Goal: Use online tool/utility: Utilize a website feature to perform a specific function

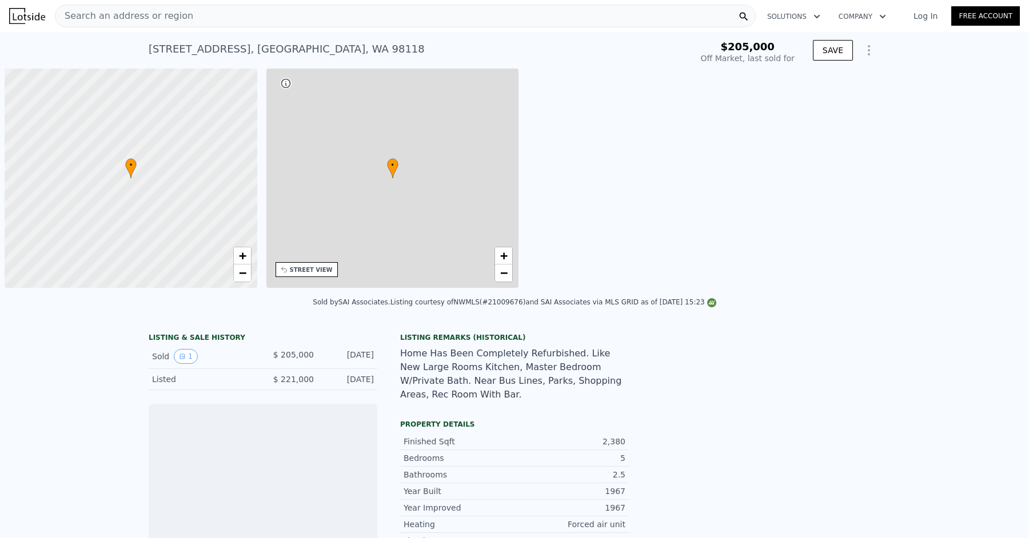
scroll to position [0, 5]
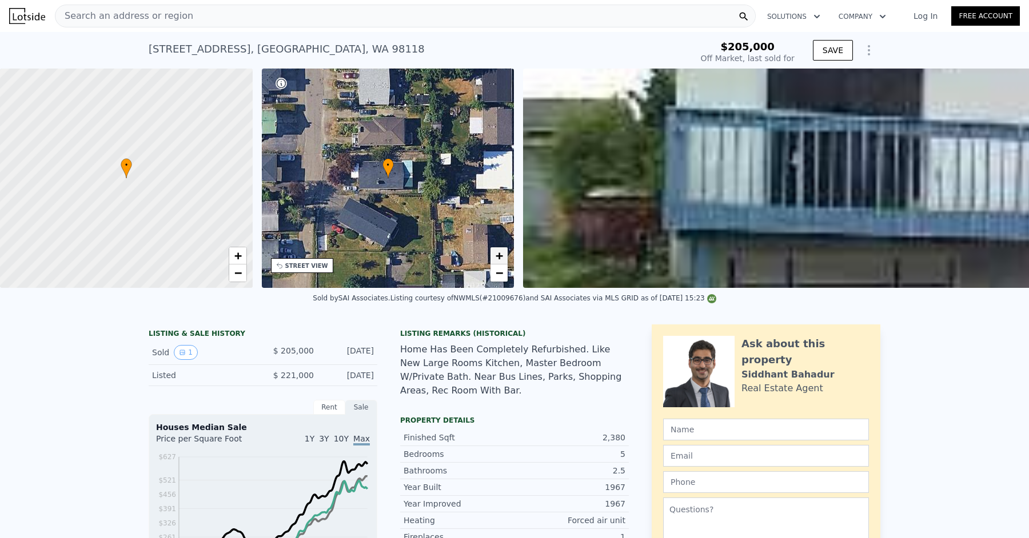
click at [501, 257] on span "+" at bounding box center [498, 256] width 7 height 14
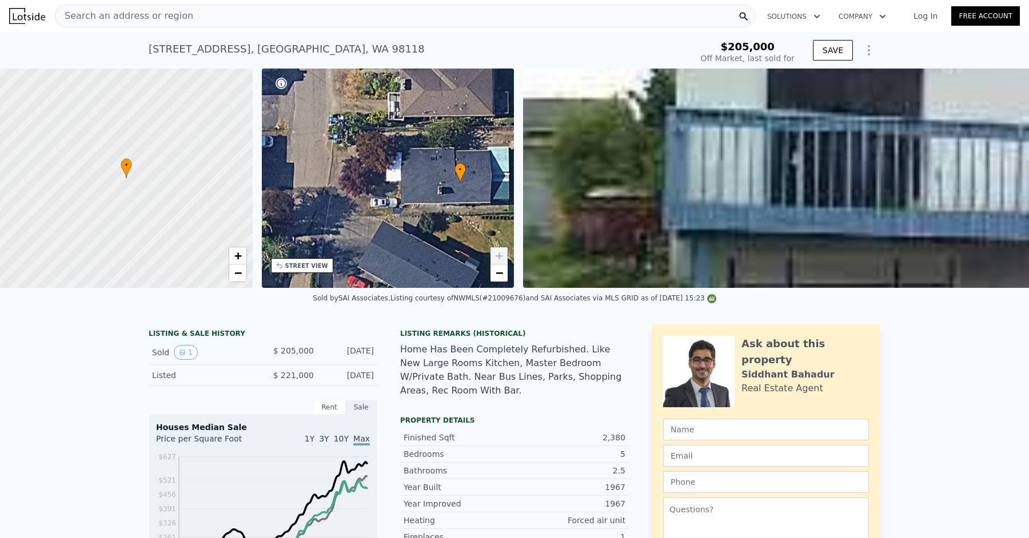
drag, startPoint x: 406, startPoint y: 206, endPoint x: 463, endPoint y: 210, distance: 56.7
click at [463, 210] on div "• + −" at bounding box center [388, 178] width 253 height 219
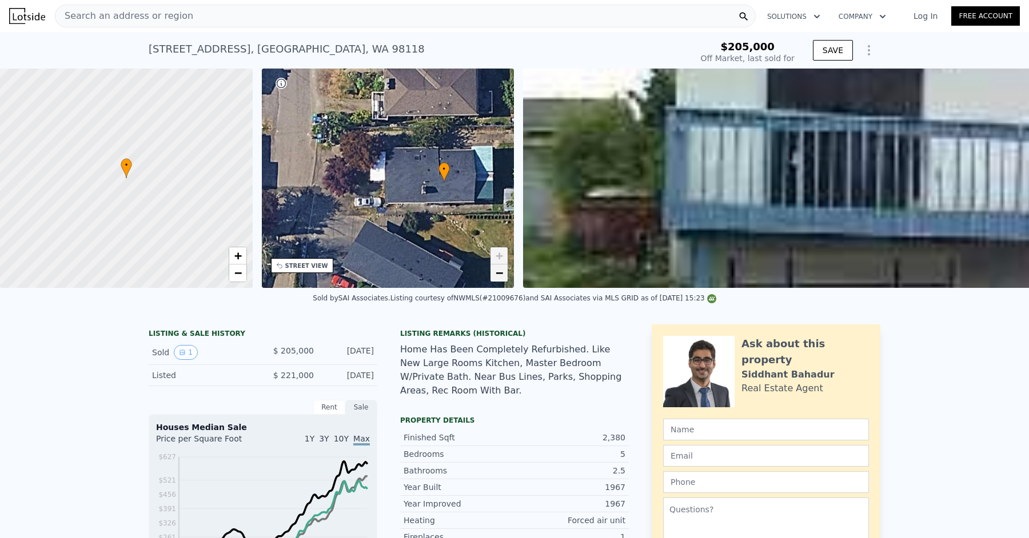
click at [499, 274] on span "−" at bounding box center [498, 273] width 7 height 14
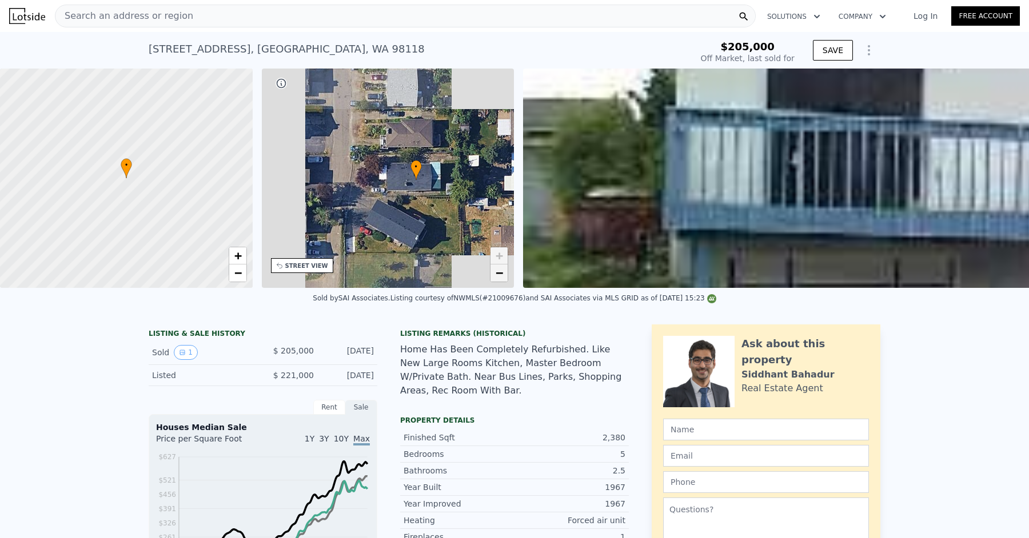
click at [499, 274] on span "−" at bounding box center [498, 273] width 7 height 14
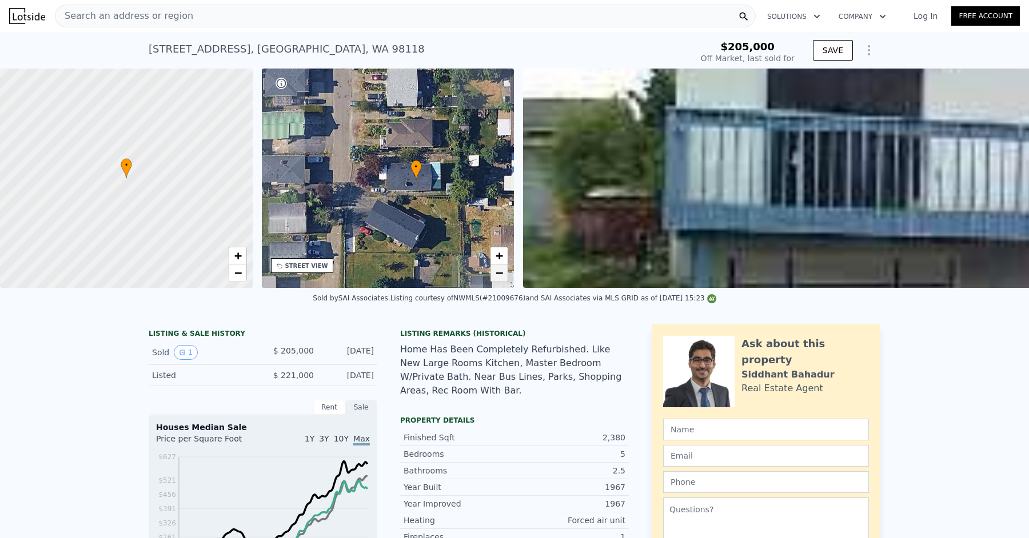
click at [499, 274] on span "−" at bounding box center [498, 273] width 7 height 14
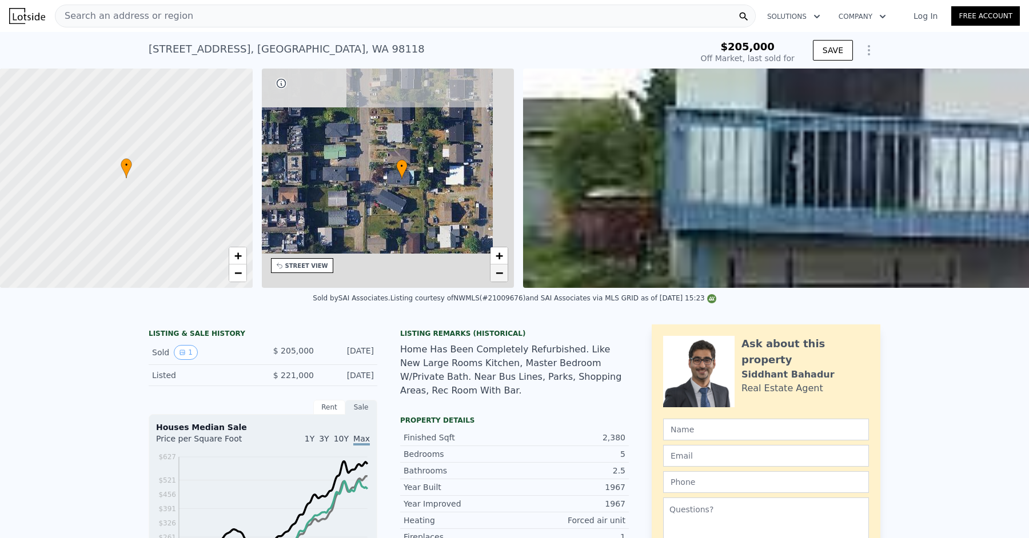
click at [499, 274] on span "−" at bounding box center [498, 273] width 7 height 14
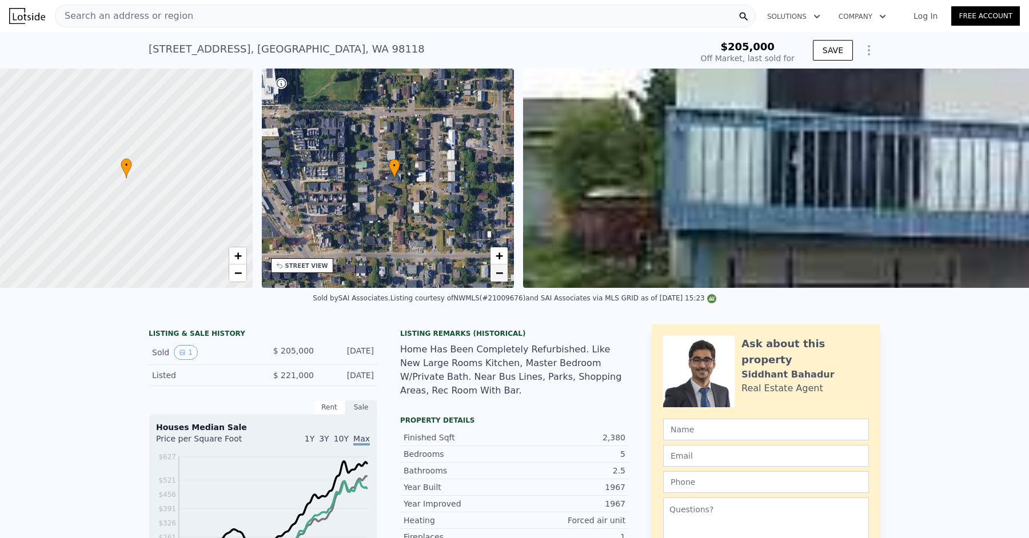
click at [499, 274] on span "−" at bounding box center [498, 273] width 7 height 14
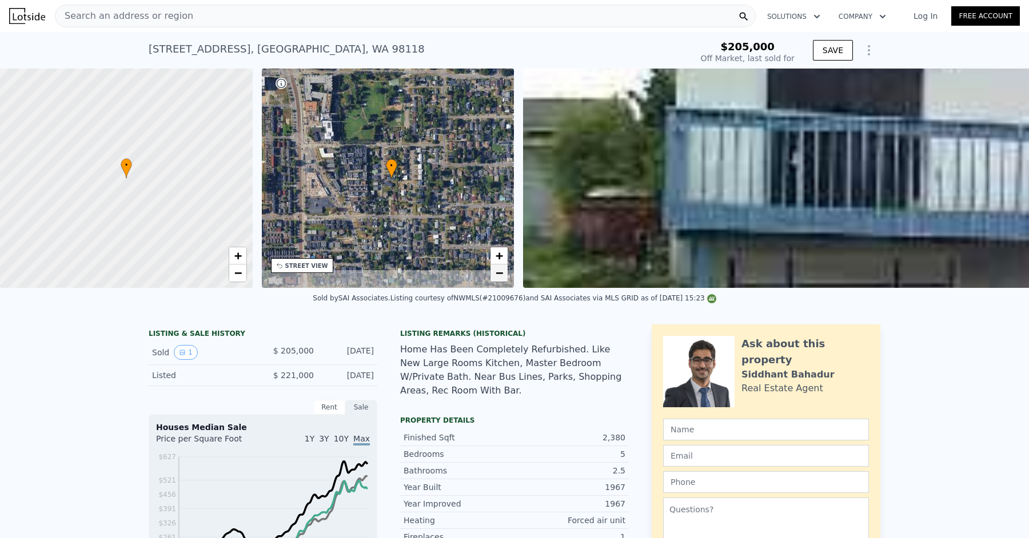
click at [499, 274] on span "−" at bounding box center [498, 273] width 7 height 14
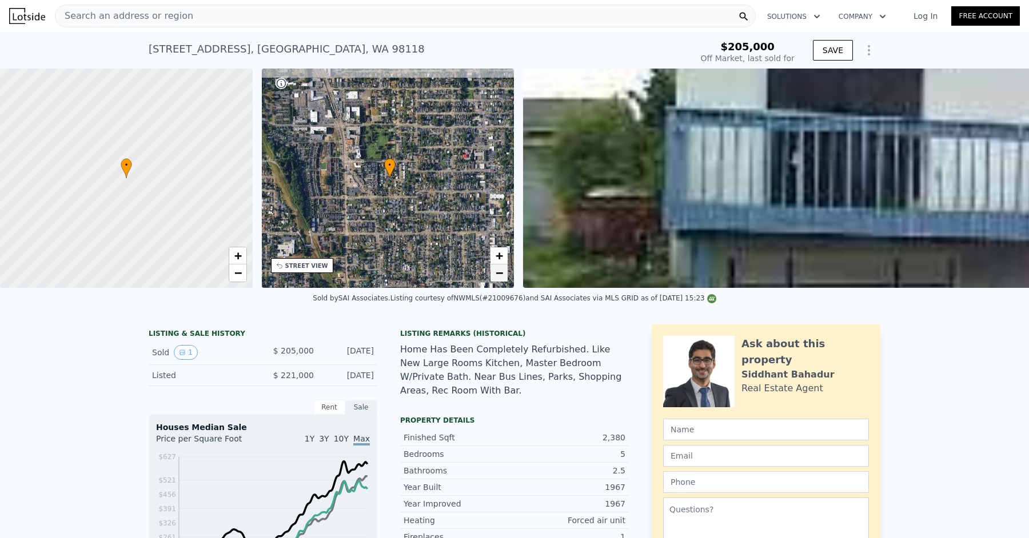
click at [499, 274] on span "−" at bounding box center [498, 273] width 7 height 14
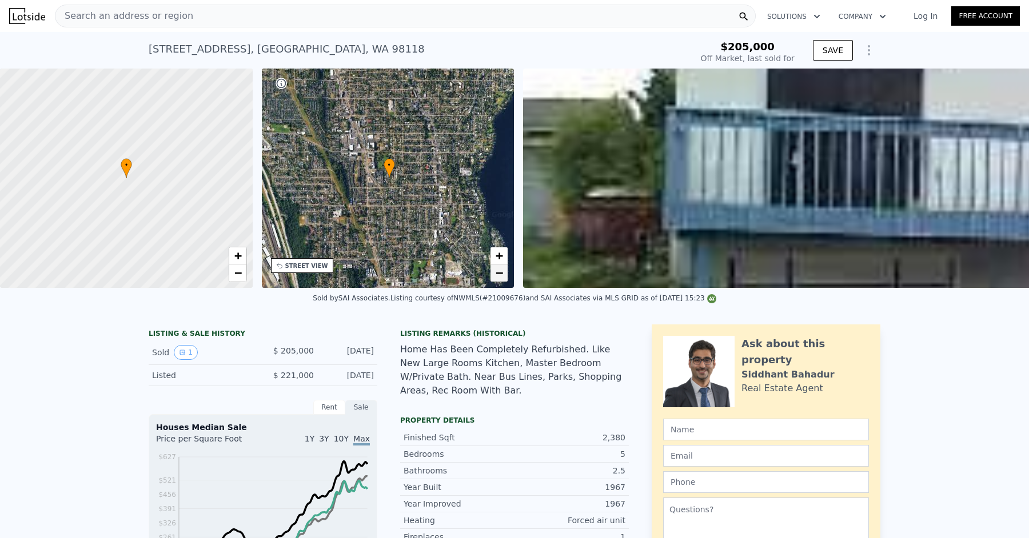
click at [499, 274] on span "−" at bounding box center [498, 273] width 7 height 14
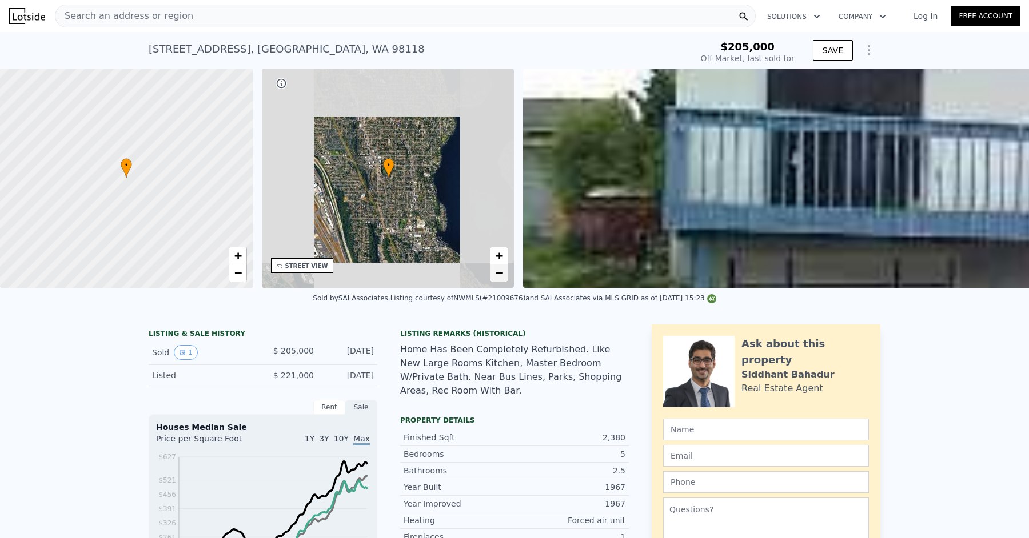
click at [499, 274] on span "−" at bounding box center [498, 273] width 7 height 14
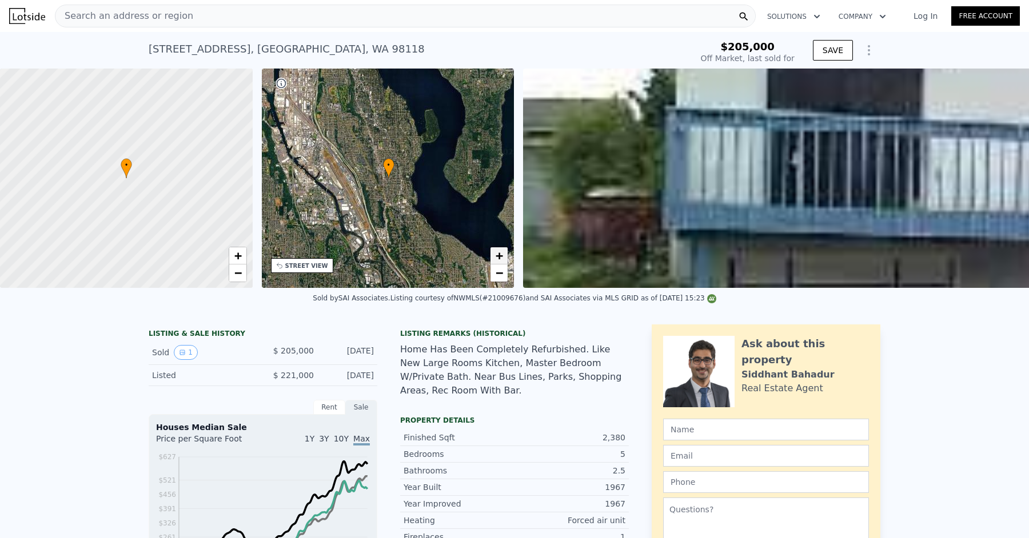
click at [497, 257] on span "+" at bounding box center [498, 256] width 7 height 14
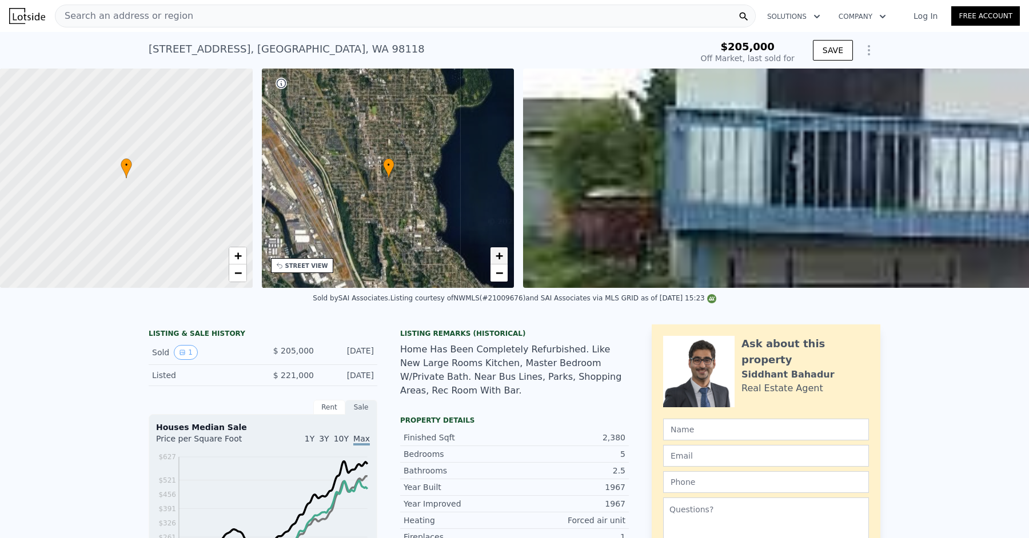
click at [497, 257] on span "+" at bounding box center [498, 256] width 7 height 14
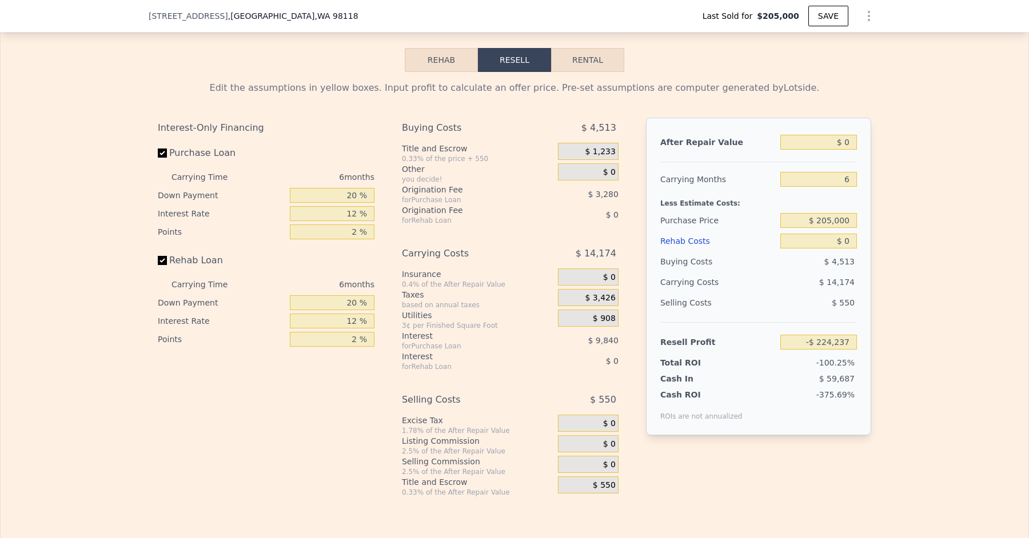
scroll to position [1652, 0]
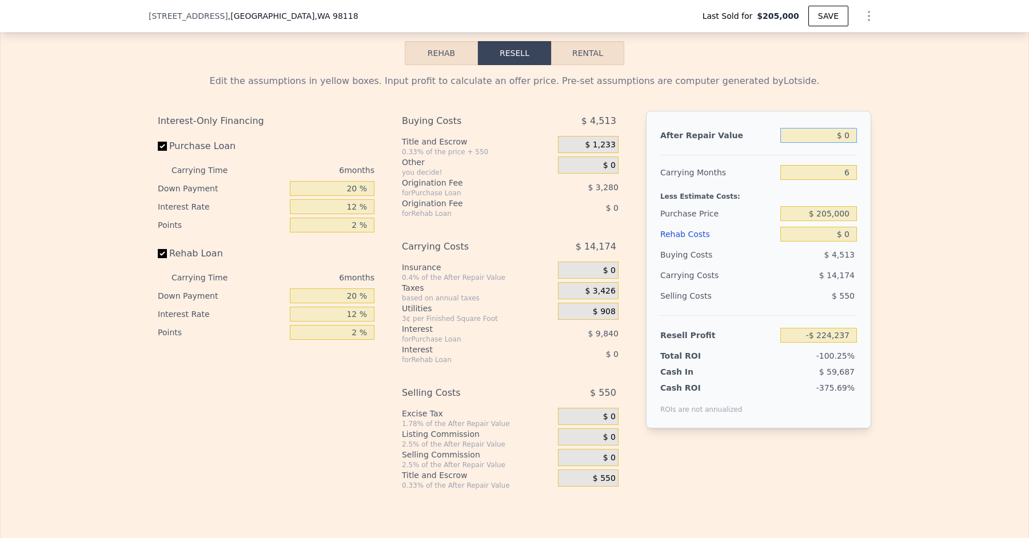
click at [851, 135] on input "$ 0" at bounding box center [818, 135] width 77 height 15
type input "$ 9"
type input "-$ 224,228"
type input "$ 93"
type input "-$ 224,150"
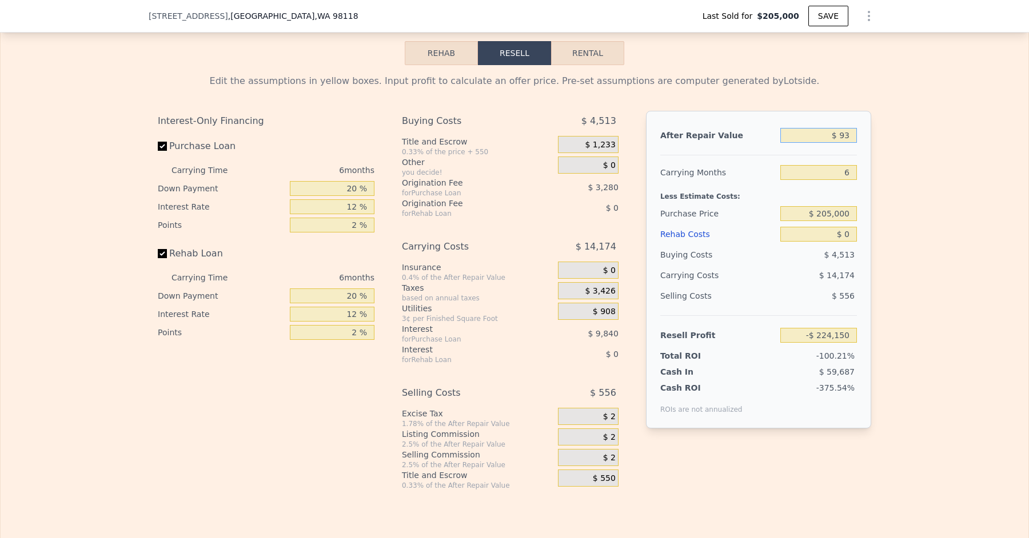
type input "$ 930"
type input "-$ 223,375"
type input "$ 9,300"
type input "-$ 215,619"
type input "$ 93,000"
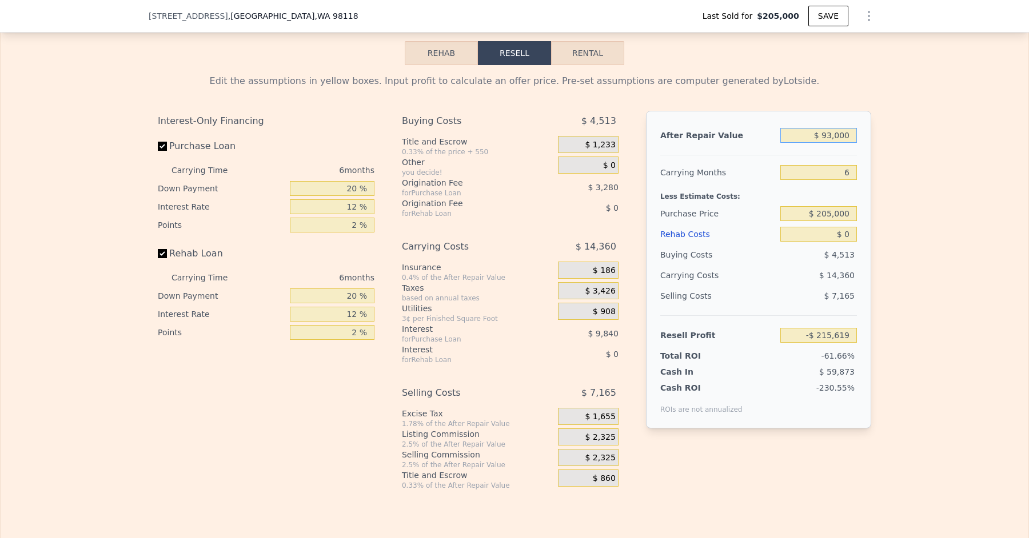
type input "-$ 138,038"
type input "$ 930,000"
type input "$ 637,752"
type input "$ 930,000"
click at [907, 164] on div "Edit the assumptions in yellow boxes. Input profit to calculate an offer price.…" at bounding box center [514, 277] width 1027 height 425
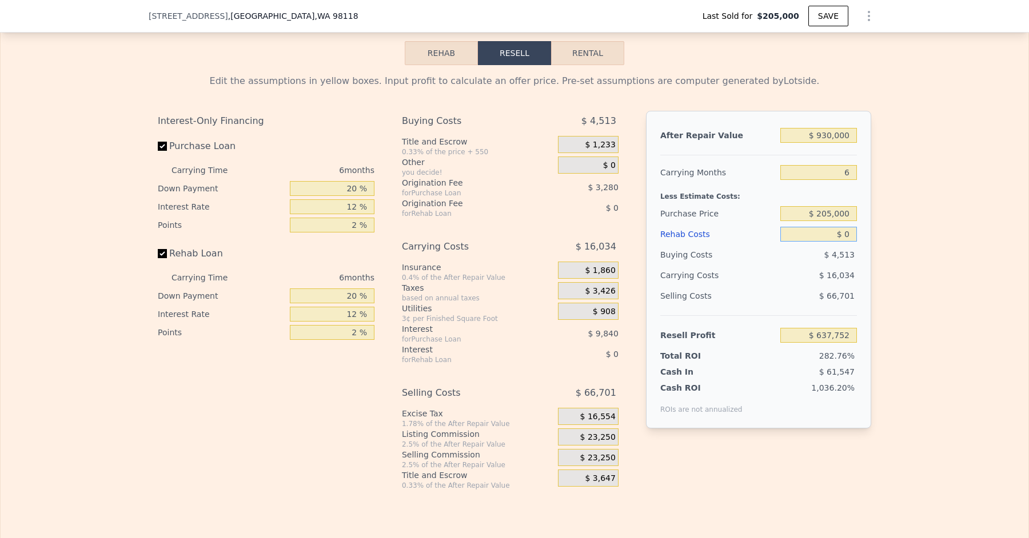
click at [853, 227] on input "$ 0" at bounding box center [818, 234] width 77 height 15
drag, startPoint x: 855, startPoint y: 213, endPoint x: 783, endPoint y: 213, distance: 71.4
click at [783, 213] on input "$ 205,000" at bounding box center [818, 213] width 77 height 15
type input "$ 659,000"
click at [908, 250] on div "Edit the assumptions in yellow boxes. Input profit to calculate an offer price.…" at bounding box center [514, 277] width 1027 height 425
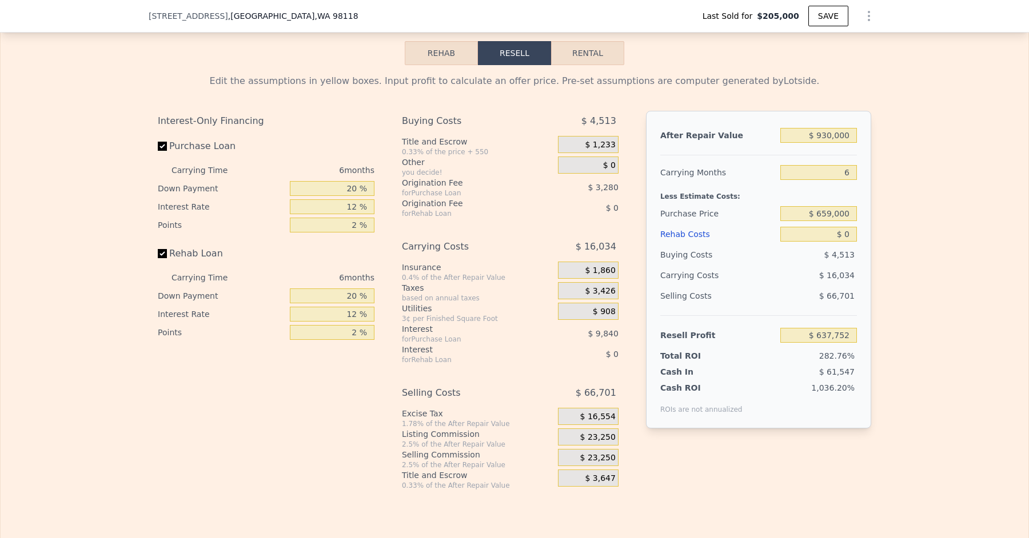
type input "$ 153,185"
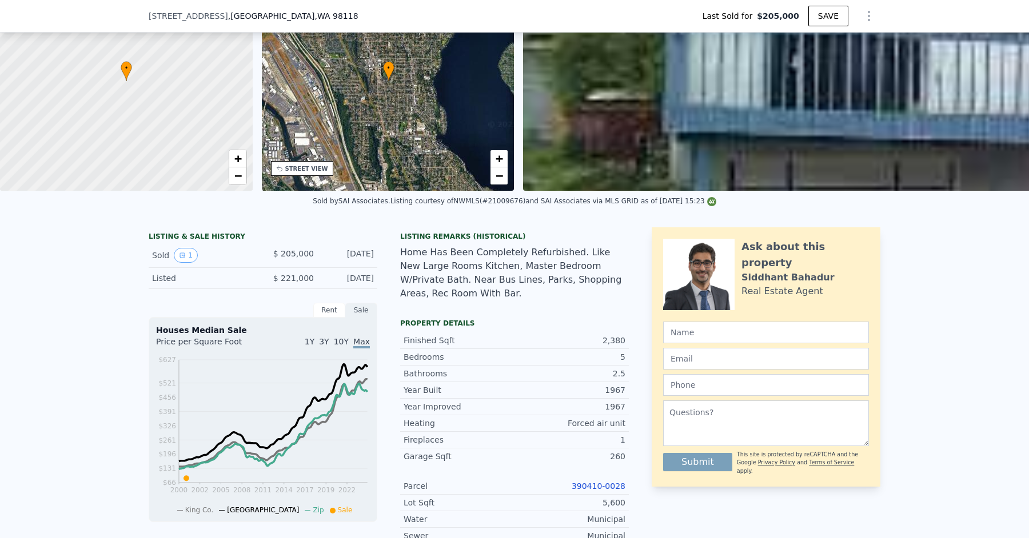
scroll to position [53, 0]
